Goal: Complete application form

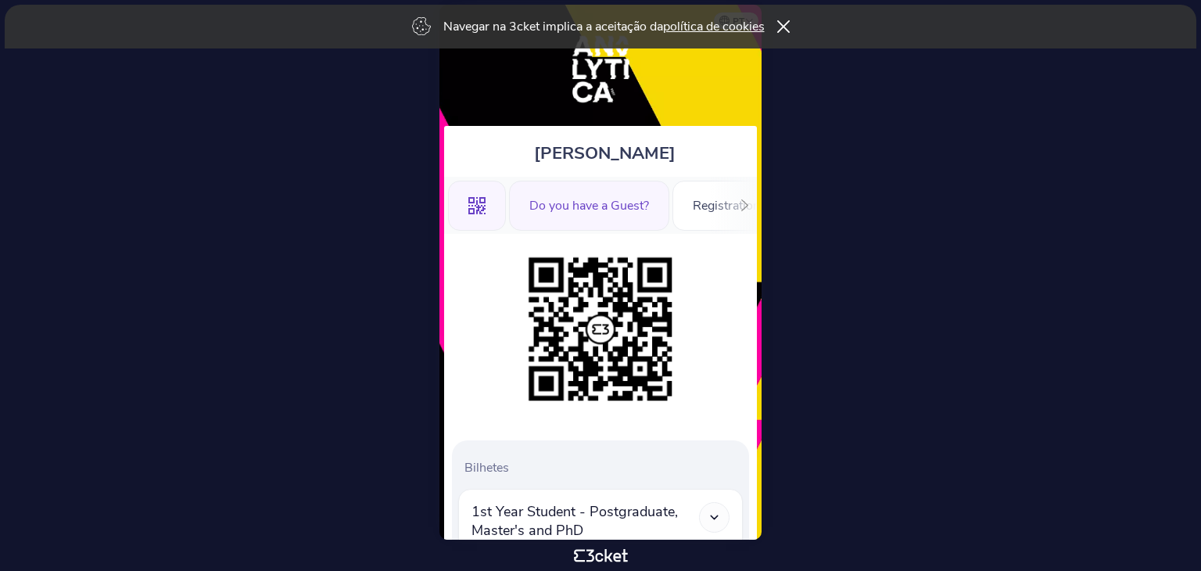
click at [564, 195] on div "Do you have a Guest?" at bounding box center [589, 206] width 160 height 50
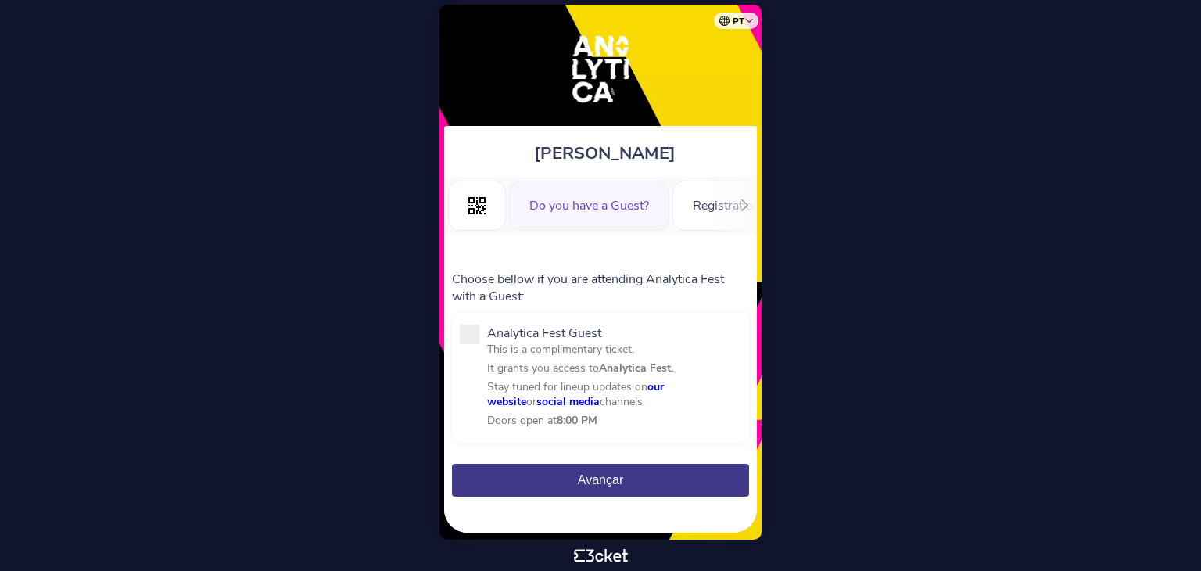
click at [718, 213] on div ".st0{fill-rule:evenodd;clip-rule:evenodd;} Do you have a Guest? Registration Fo…" at bounding box center [600, 205] width 313 height 57
click at [718, 206] on div ".st0{fill-rule:evenodd;clip-rule:evenodd;} Do you have a Guest? Registration Fo…" at bounding box center [600, 205] width 313 height 57
click at [476, 210] on icon at bounding box center [476, 205] width 17 height 17
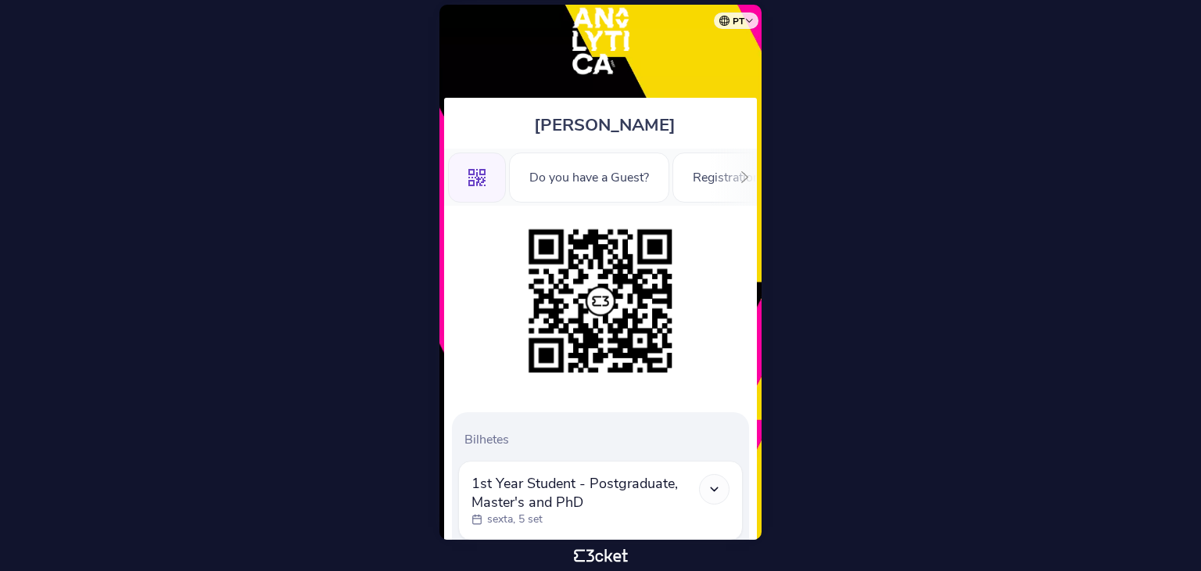
click at [707, 335] on div at bounding box center [600, 301] width 297 height 160
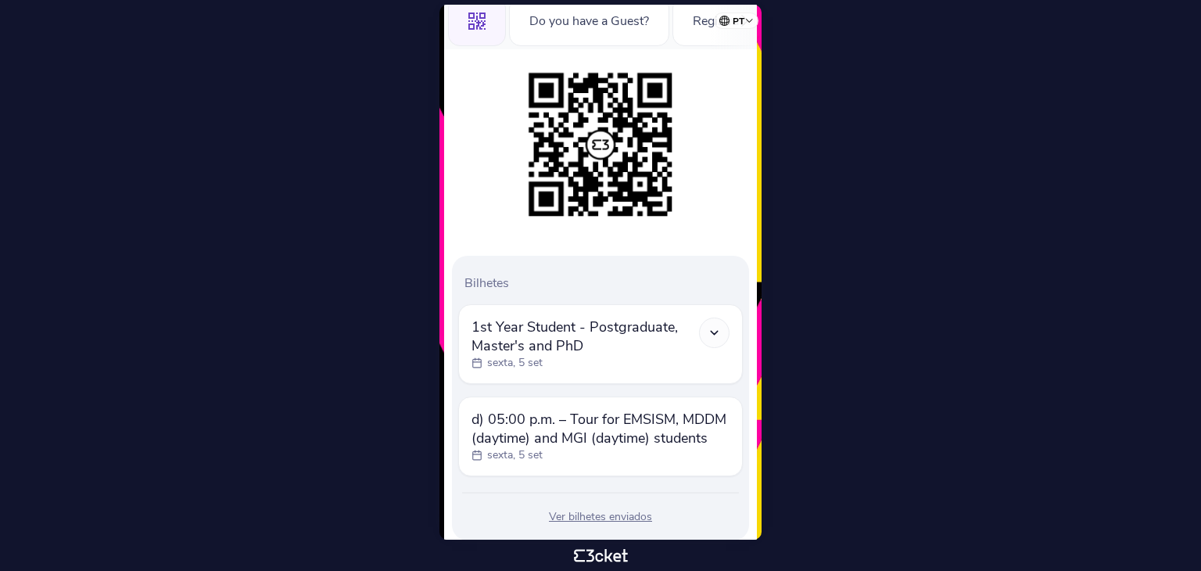
scroll to position [225, 0]
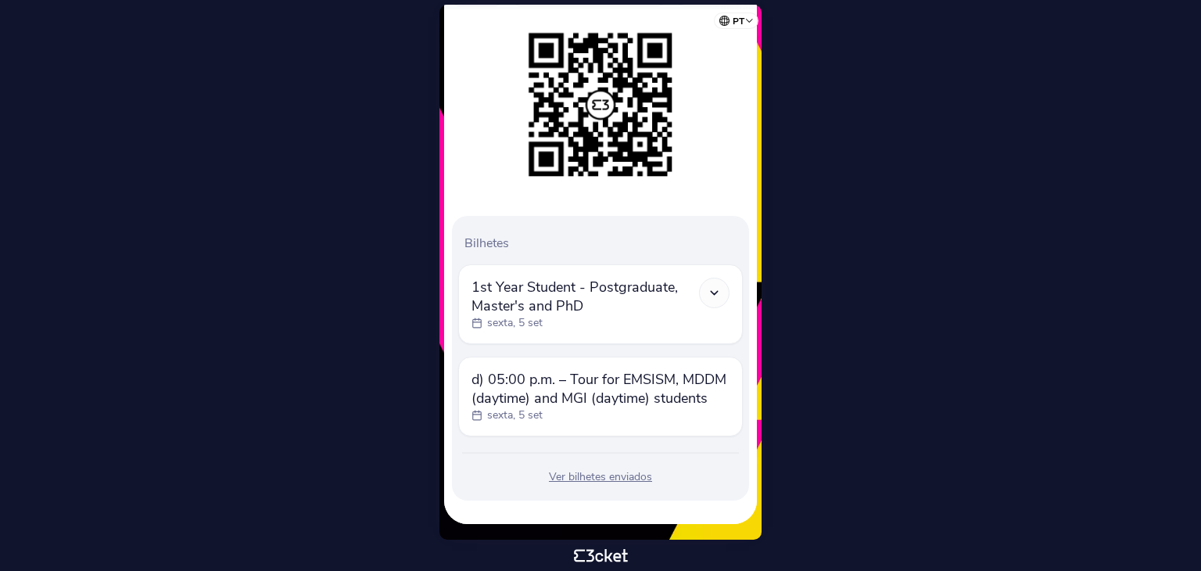
click at [644, 378] on span "d) 05:00 p.m. – Tour for EMSISM, MDDM (daytime) and MGI (daytime) students" at bounding box center [601, 389] width 258 height 38
click at [498, 386] on span "d) 05:00 p.m. – Tour for EMSISM, MDDM (daytime) and MGI (daytime) students" at bounding box center [601, 389] width 258 height 38
click at [598, 422] on div "sexta, 5 set" at bounding box center [601, 415] width 258 height 16
click at [576, 473] on div "Ver bilhetes enviados" at bounding box center [600, 477] width 285 height 16
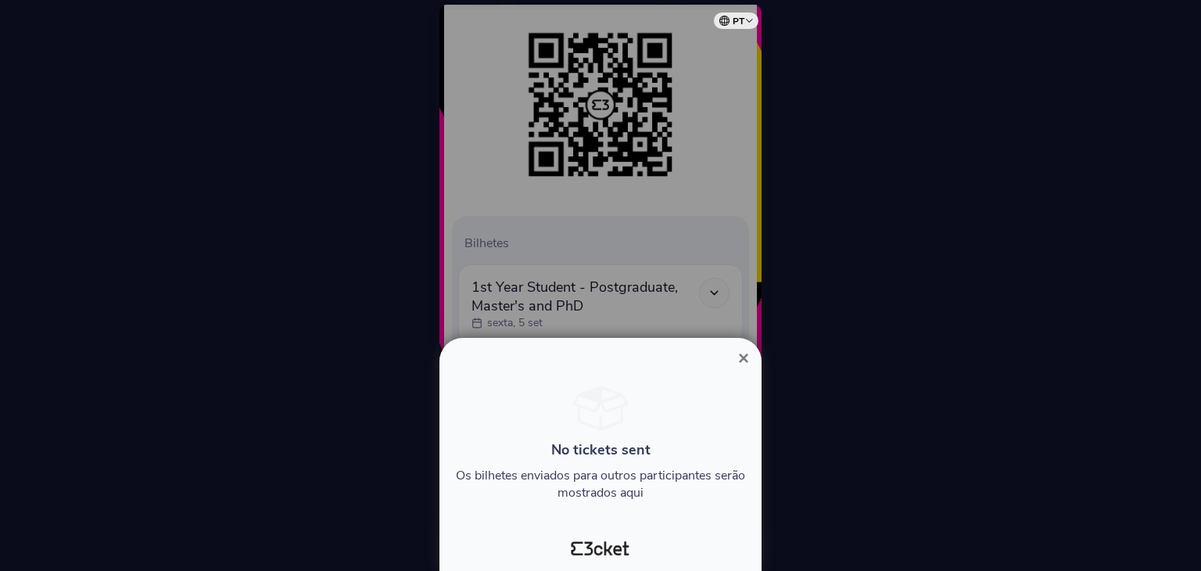
click at [739, 349] on span "×" at bounding box center [743, 357] width 11 height 21
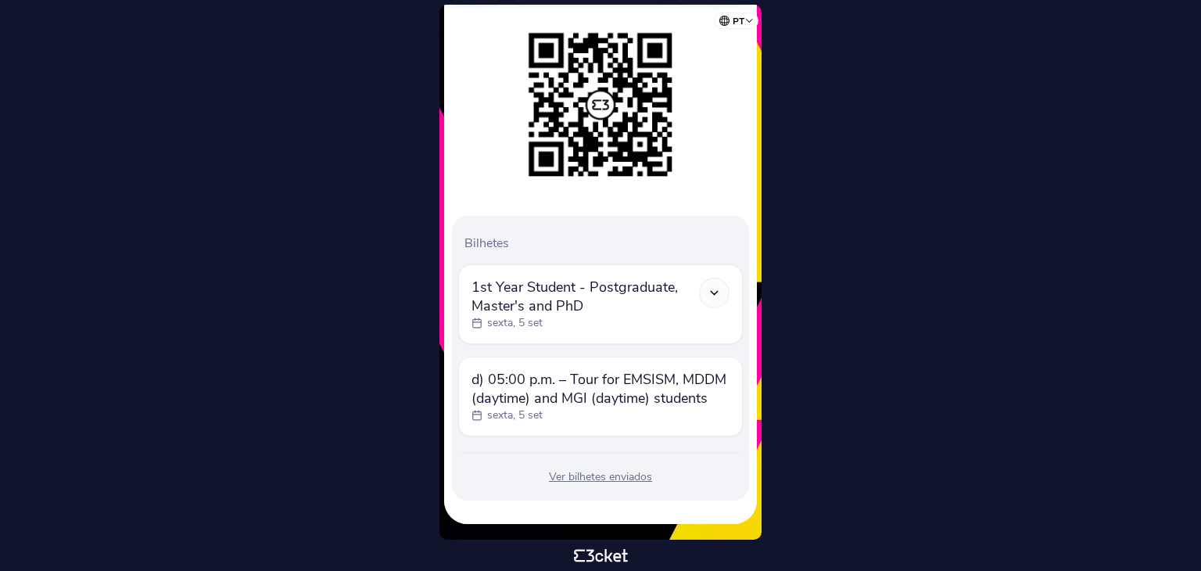
click at [710, 286] on icon at bounding box center [714, 292] width 13 height 13
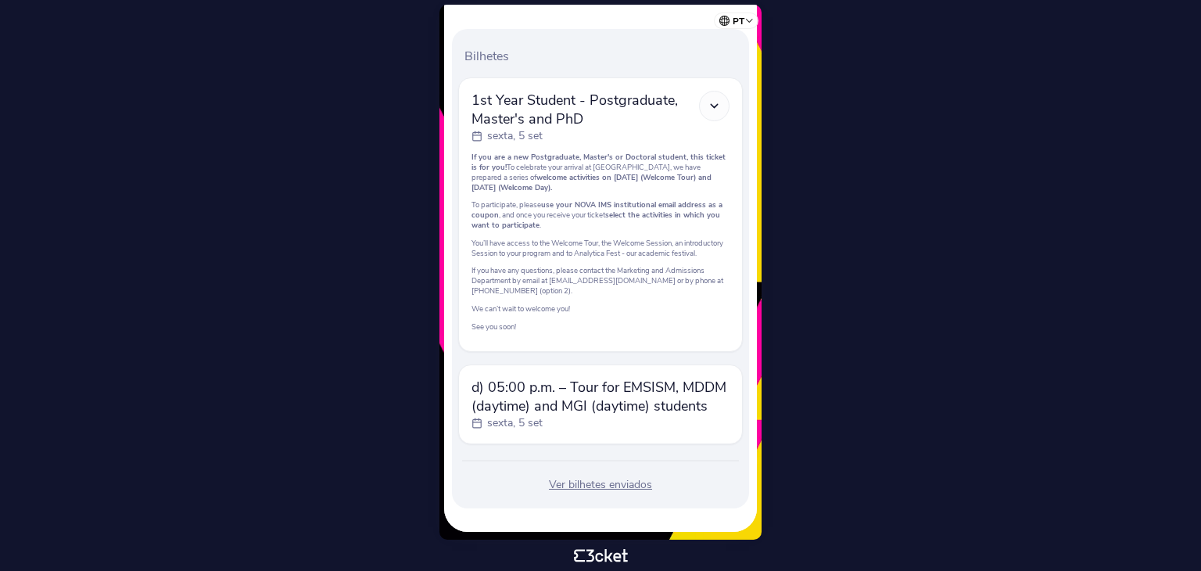
scroll to position [429, 0]
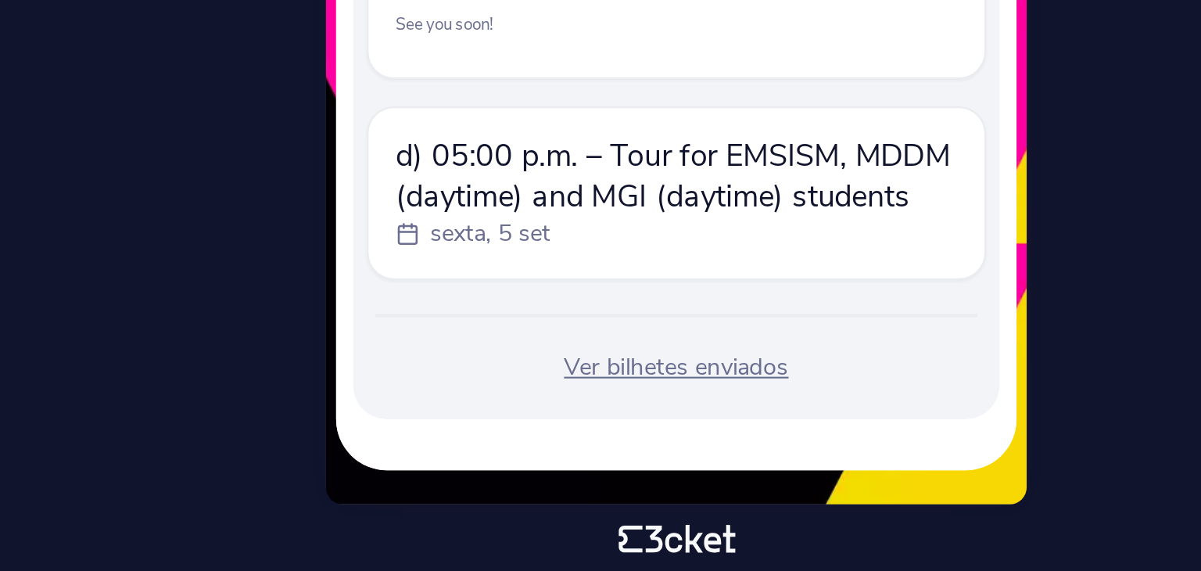
click at [522, 404] on span "d) 05:00 p.m. – Tour for EMSISM, MDDM (daytime) and MGI (daytime) students" at bounding box center [601, 389] width 258 height 38
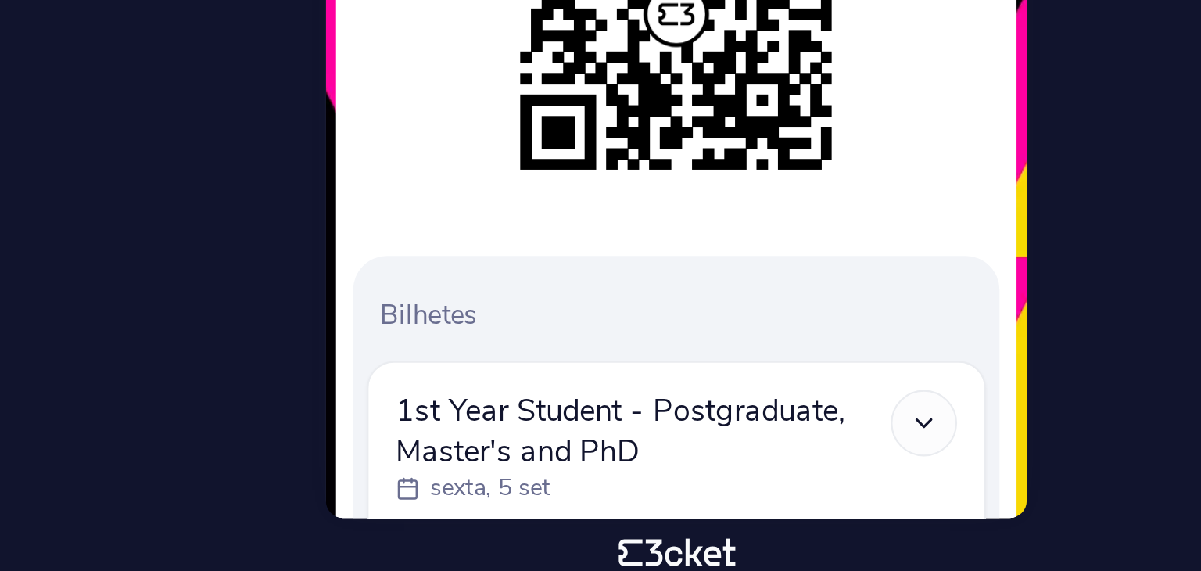
scroll to position [0, 0]
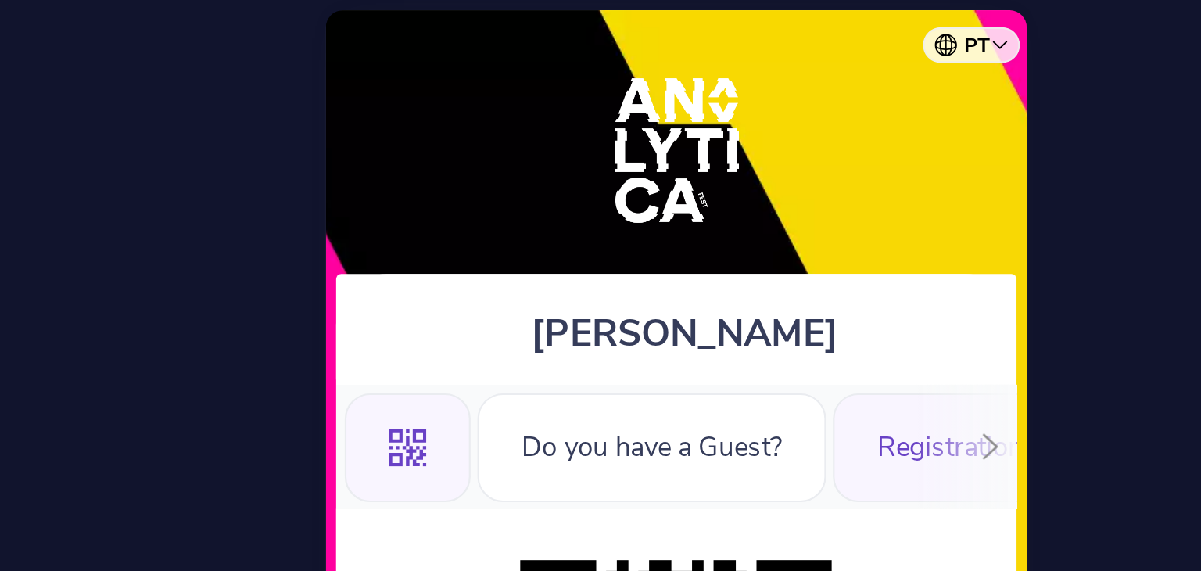
click at [695, 187] on div "Registration Form" at bounding box center [743, 206] width 141 height 50
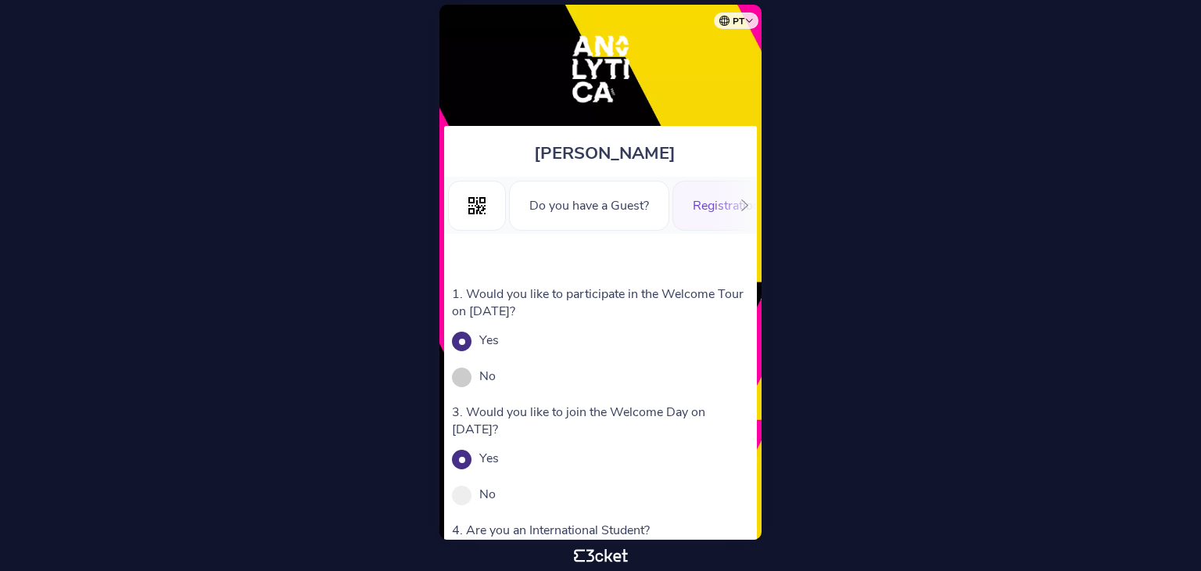
drag, startPoint x: 758, startPoint y: 257, endPoint x: 744, endPoint y: 372, distance: 115.7
drag, startPoint x: 744, startPoint y: 372, endPoint x: 707, endPoint y: 426, distance: 65.7
drag, startPoint x: 707, startPoint y: 426, endPoint x: 655, endPoint y: 367, distance: 79.2
drag, startPoint x: 655, startPoint y: 367, endPoint x: 324, endPoint y: 407, distance: 333.2
drag, startPoint x: 324, startPoint y: 407, endPoint x: 278, endPoint y: 481, distance: 87.0
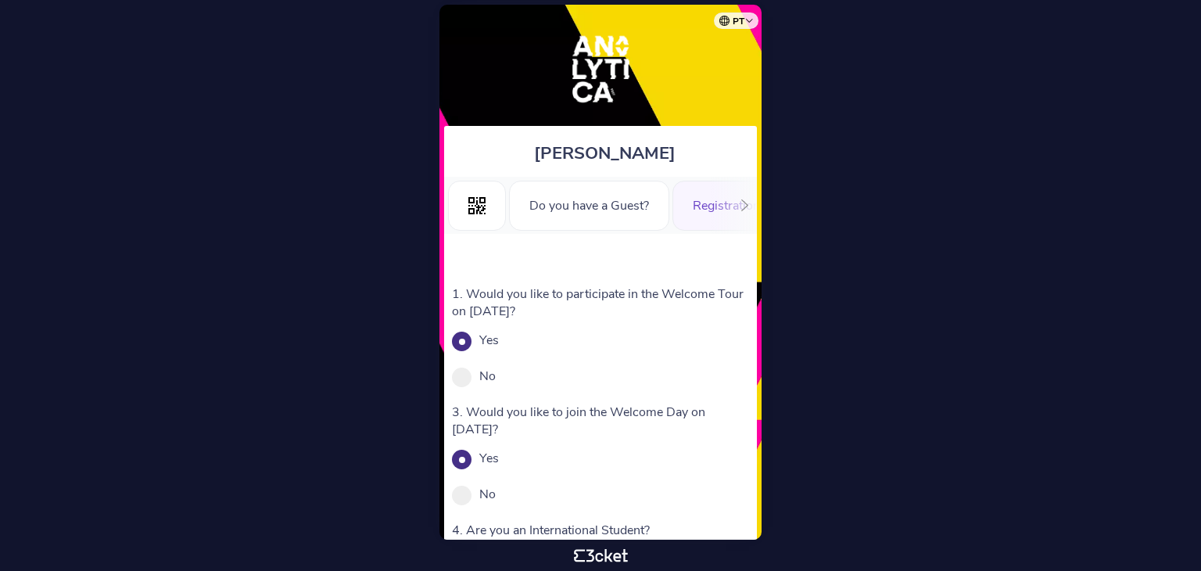
click at [278, 481] on body "pt Português ([GEOGRAPHIC_DATA]) English Español Catalan [DEMOGRAPHIC_DATA] [PE…" at bounding box center [600, 285] width 1189 height 558
click at [754, 276] on div "1. Would you like to participate in the Welcome Tour on September 5th? Yes No C…" at bounding box center [600, 519] width 313 height 571
click at [647, 346] on div "Yes" at bounding box center [600, 340] width 297 height 17
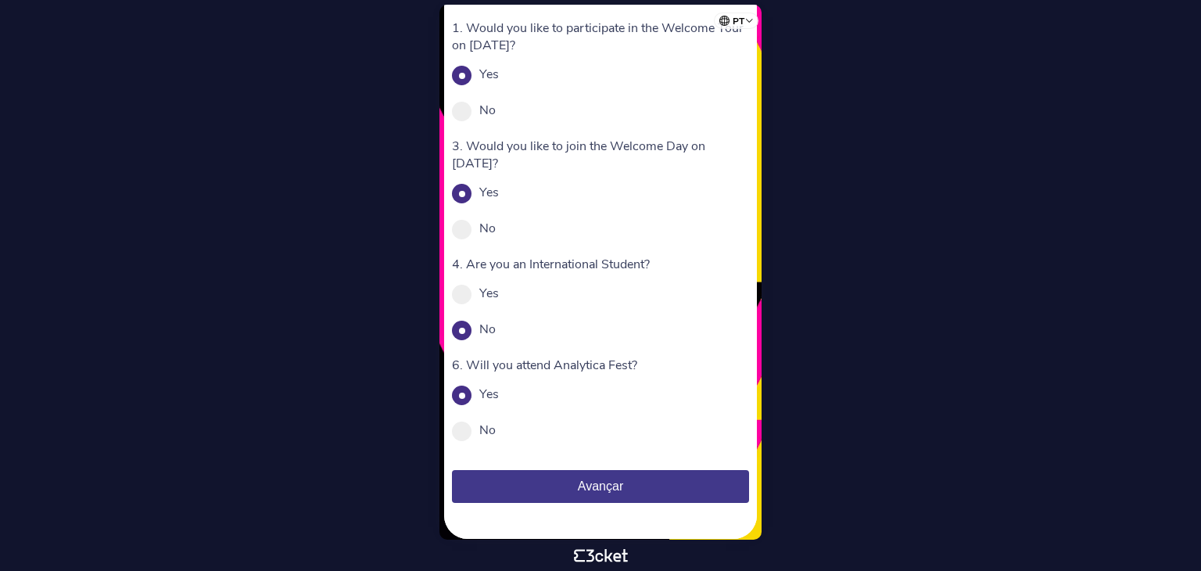
scroll to position [276, 0]
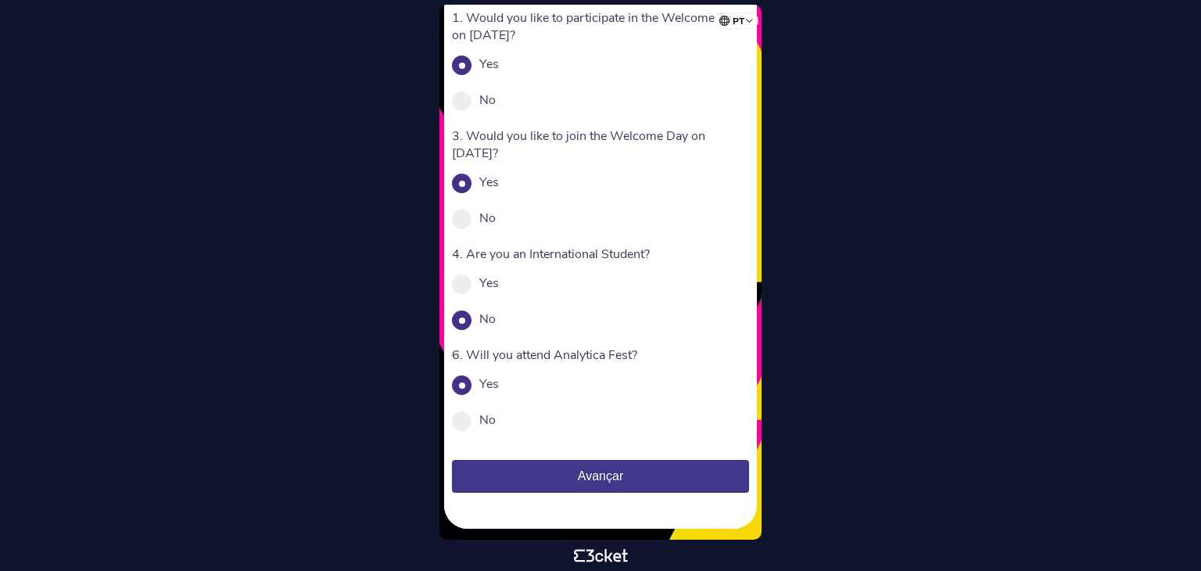
click at [595, 470] on span "Avançar" at bounding box center [600, 475] width 45 height 13
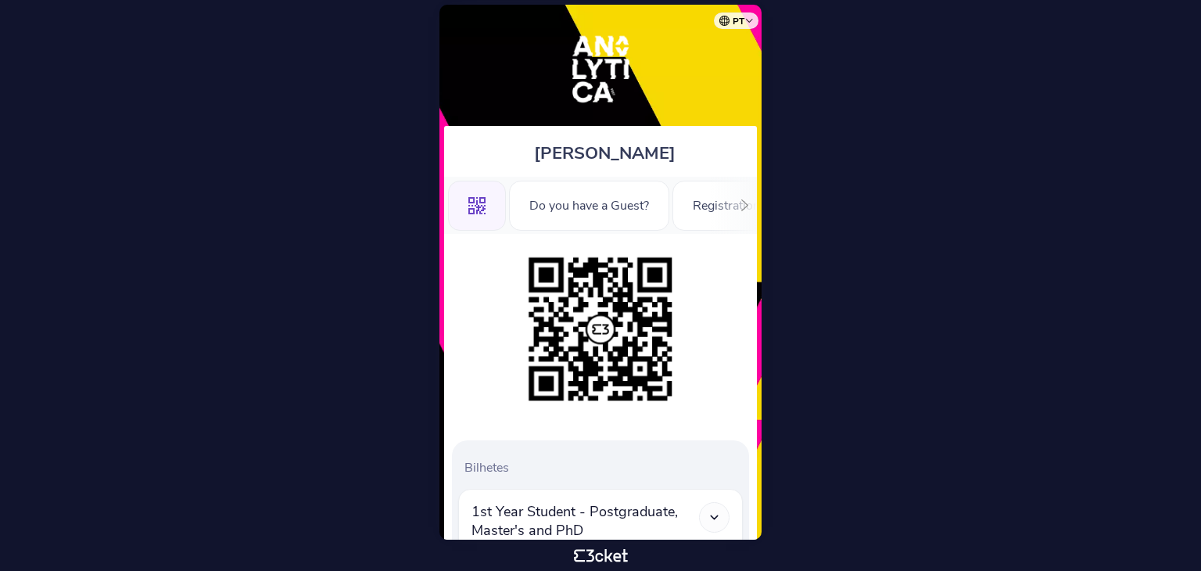
click at [629, 331] on img at bounding box center [601, 329] width 160 height 160
click at [479, 201] on icon at bounding box center [476, 205] width 17 height 17
